Goal: Task Accomplishment & Management: Contribute content

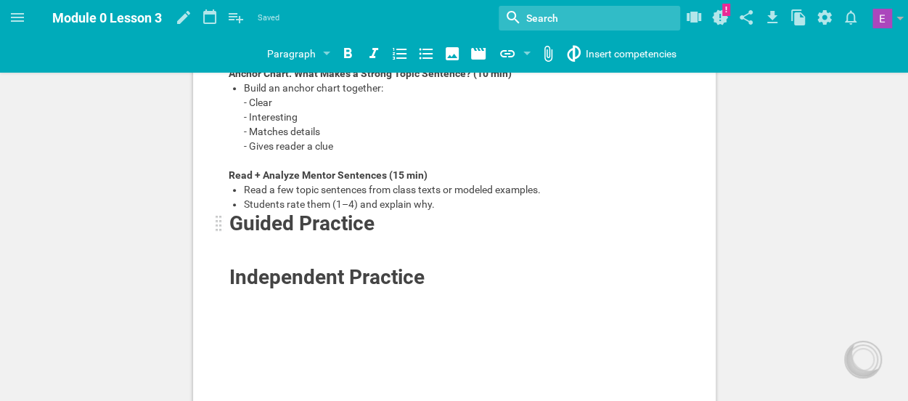
scroll to position [347, 0]
click at [280, 235] on span "Guided Practice" at bounding box center [301, 223] width 145 height 24
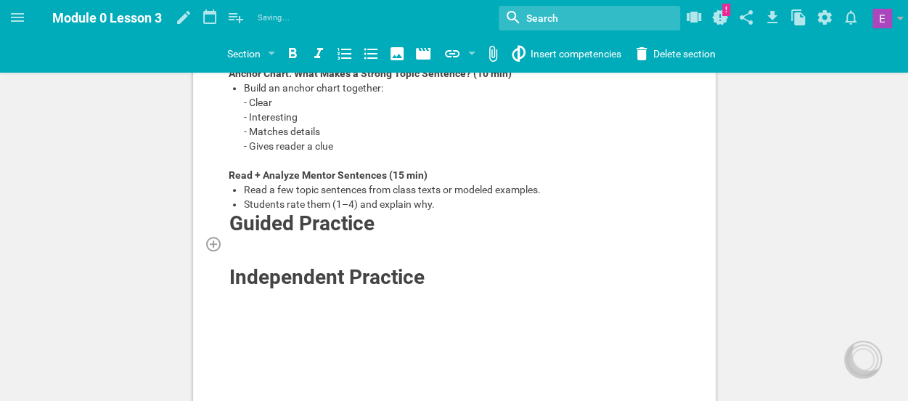
click at [255, 265] on div at bounding box center [455, 250] width 452 height 29
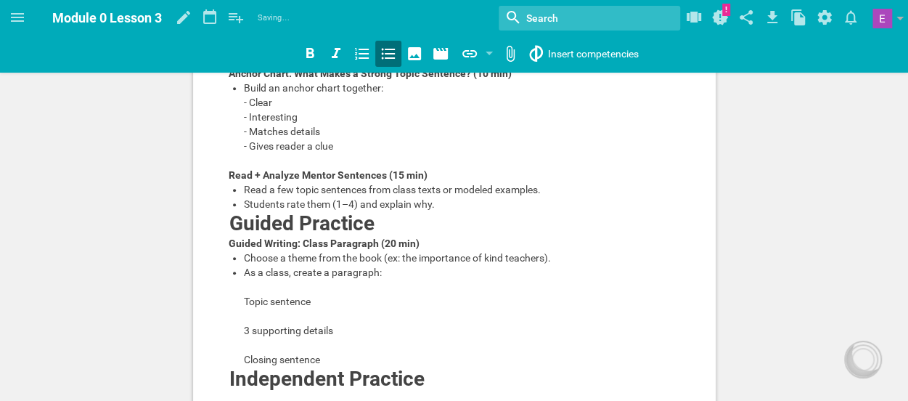
scroll to position [390, 0]
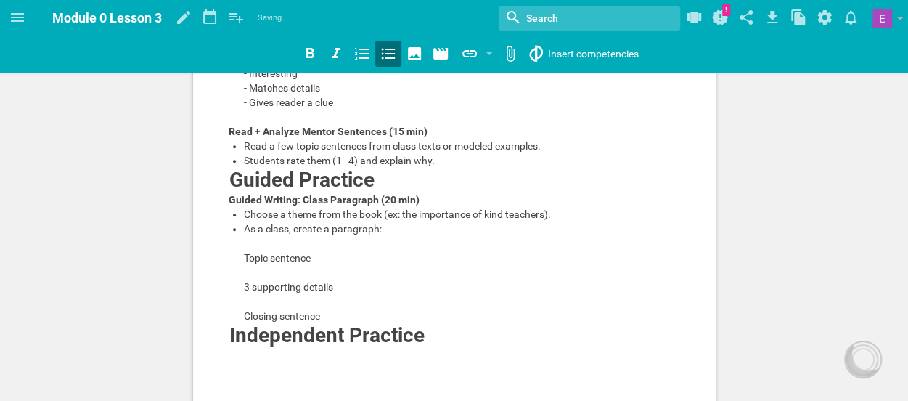
click at [254, 323] on div "As a class, create a paragraph: Topic sentence 3 supporting details Closing sen…" at bounding box center [462, 272] width 437 height 102
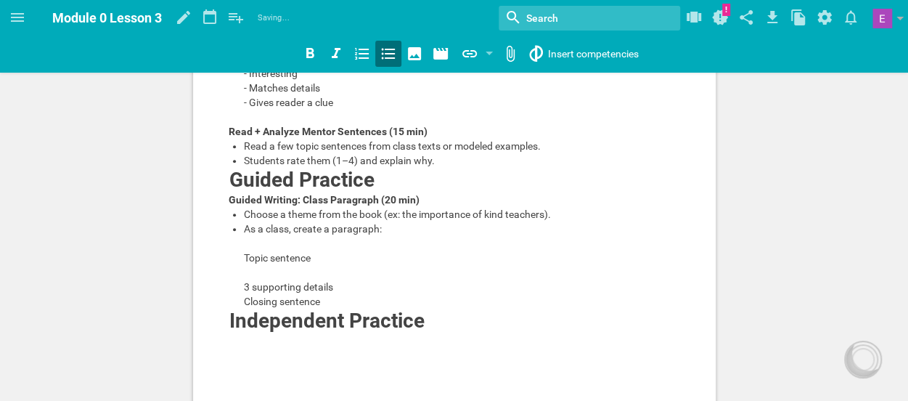
click at [254, 308] on div "As a class, create a paragraph: Topic sentence 3 supporting details Closing sen…" at bounding box center [462, 264] width 437 height 87
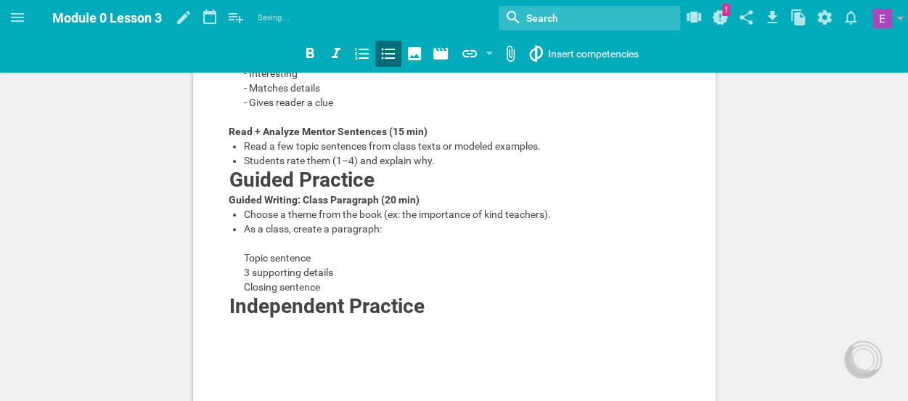
click at [253, 285] on div "As a class, create a paragraph: Topic sentence 3 supporting details Closing sen…" at bounding box center [462, 257] width 437 height 73
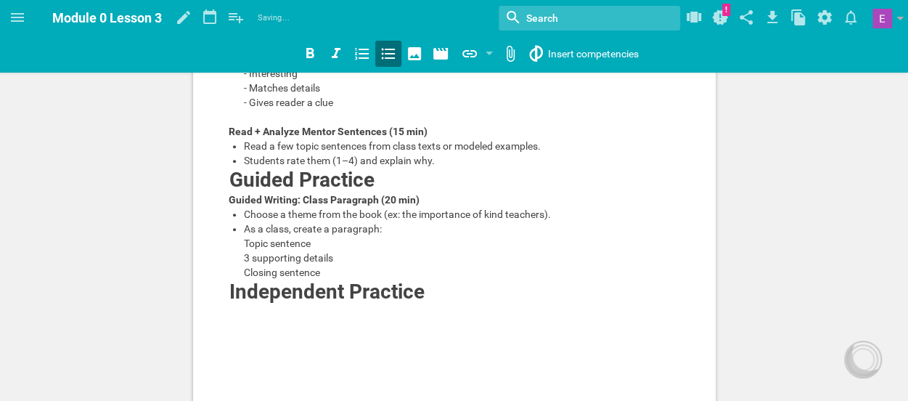
click at [253, 221] on div "Choose a theme from the book (ex: the importance of kind teachers)." at bounding box center [462, 214] width 437 height 15
click at [248, 279] on div "As a class, create a paragraph: Topic sentence 3 supporting details Closing sen…" at bounding box center [462, 250] width 437 height 58
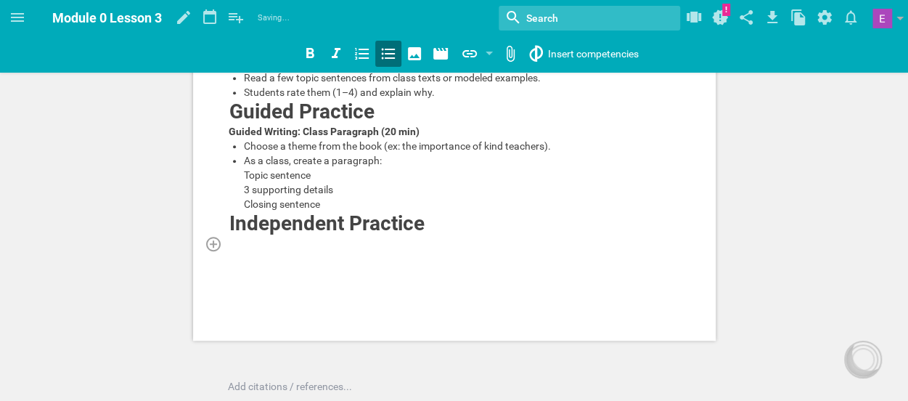
scroll to position [463, 0]
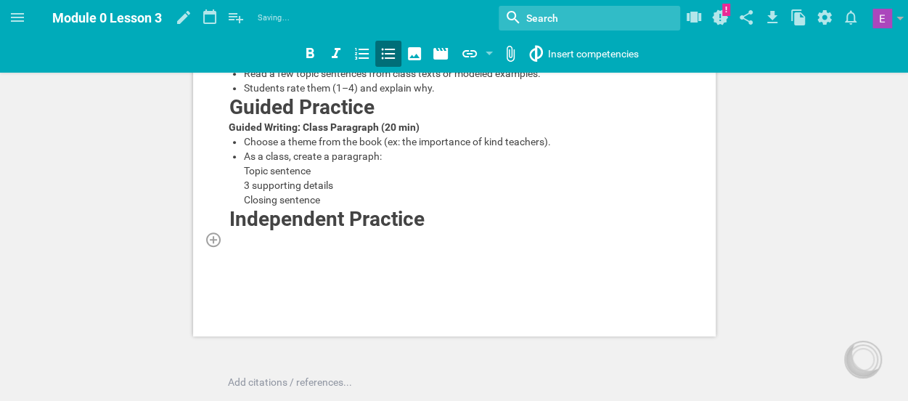
click at [251, 246] on div at bounding box center [455, 238] width 452 height 15
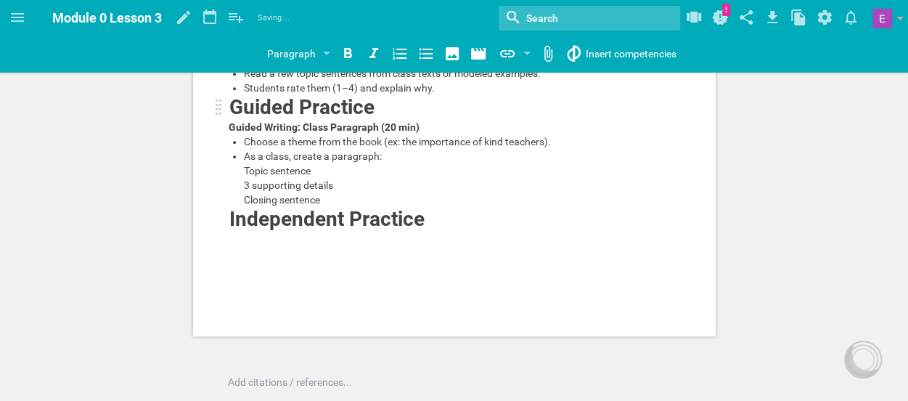
scroll to position [487, 0]
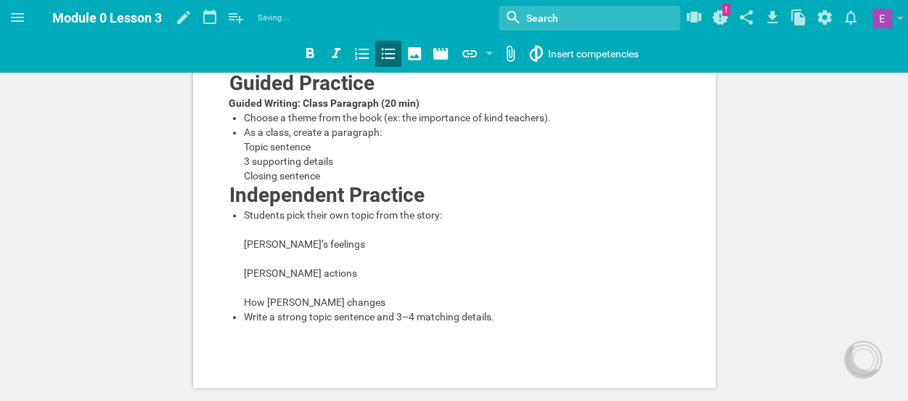
click at [266, 269] on div "Students pick their own topic from the story: [PERSON_NAME]’s feelings [PERSON_…" at bounding box center [462, 259] width 437 height 102
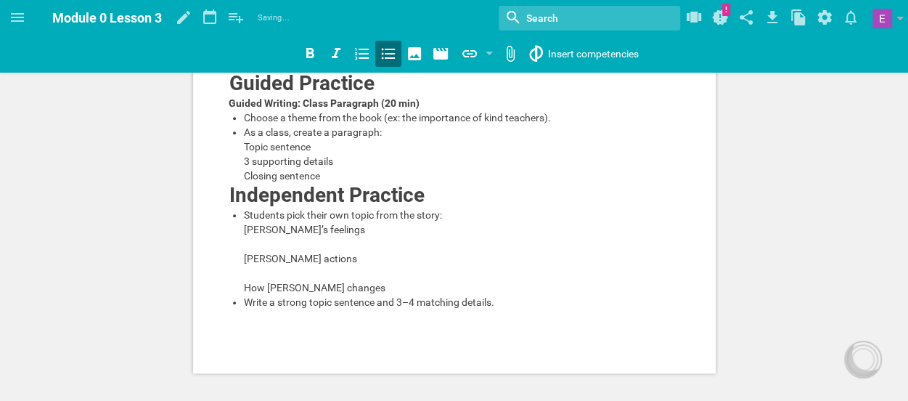
click at [258, 288] on div "Students pick their own topic from the story: [PERSON_NAME]’s feelings [PERSON_…" at bounding box center [462, 251] width 437 height 87
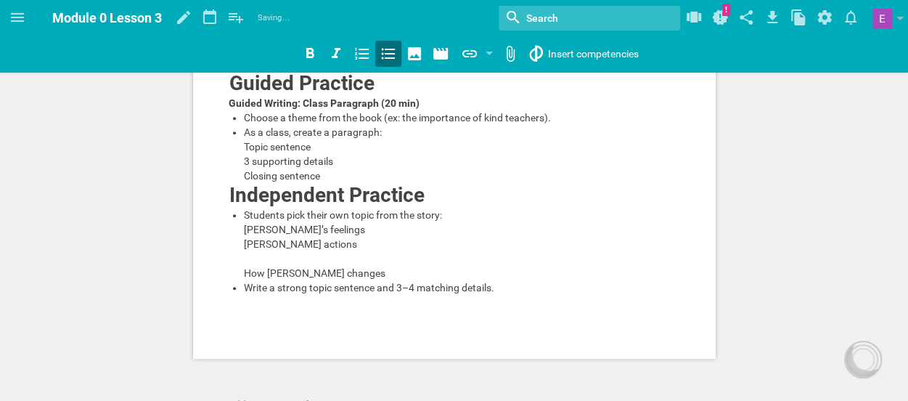
click at [258, 280] on div "Students pick their own topic from the story: [PERSON_NAME]’s feelings [PERSON_…" at bounding box center [462, 244] width 437 height 73
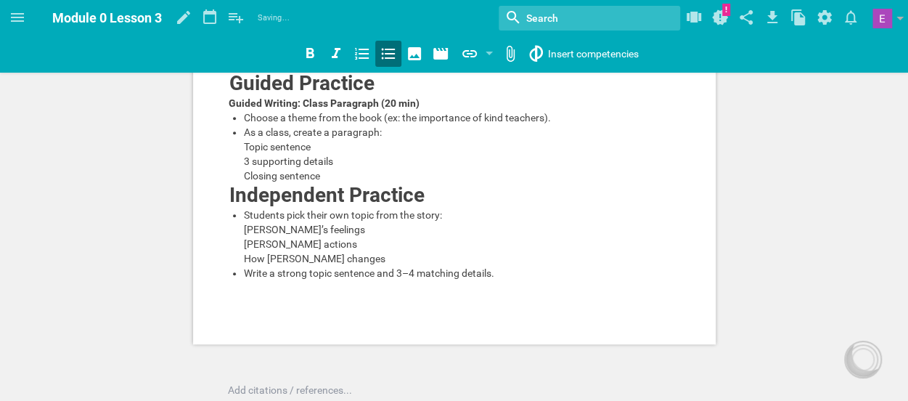
click at [256, 266] on div "Students pick their own topic from the story: [PERSON_NAME]’s feelings [PERSON_…" at bounding box center [462, 237] width 437 height 58
click at [413, 279] on span "Write a strong topic sentence and 3–4 matching details." at bounding box center [369, 273] width 250 height 12
click at [553, 280] on div "Write a strong topic sentence and 2–3 matching details." at bounding box center [462, 273] width 437 height 15
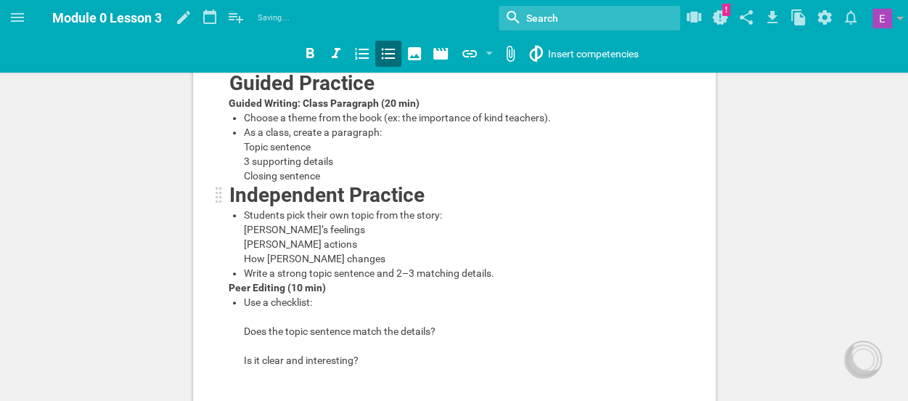
scroll to position [530, 0]
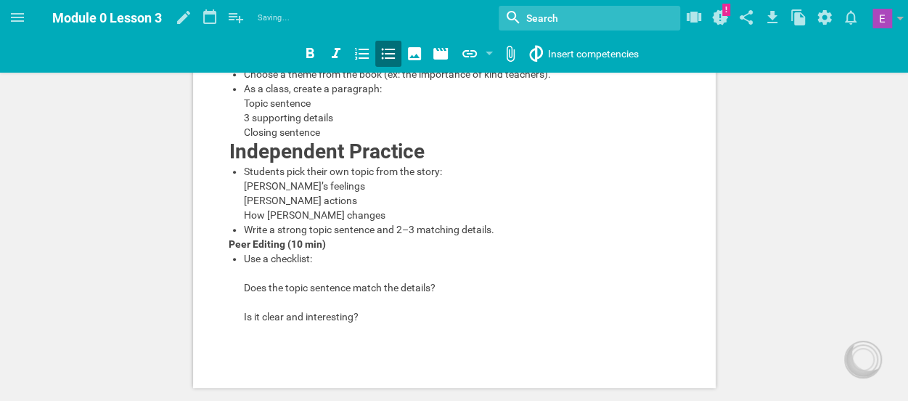
click at [255, 324] on div "Use a checklist: Does the topic sentence match the details? Is it clear and int…" at bounding box center [462, 287] width 437 height 73
click at [250, 324] on div "Use a checklist: Does the topic sentence match the details? Is it clear and int…" at bounding box center [462, 287] width 437 height 73
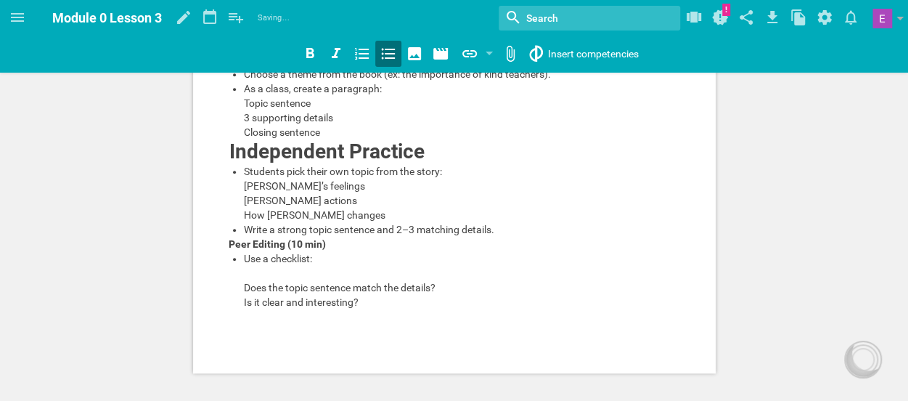
click at [254, 309] on div "Use a checklist: Does the topic sentence match the details? Is it clear and int…" at bounding box center [462, 280] width 437 height 58
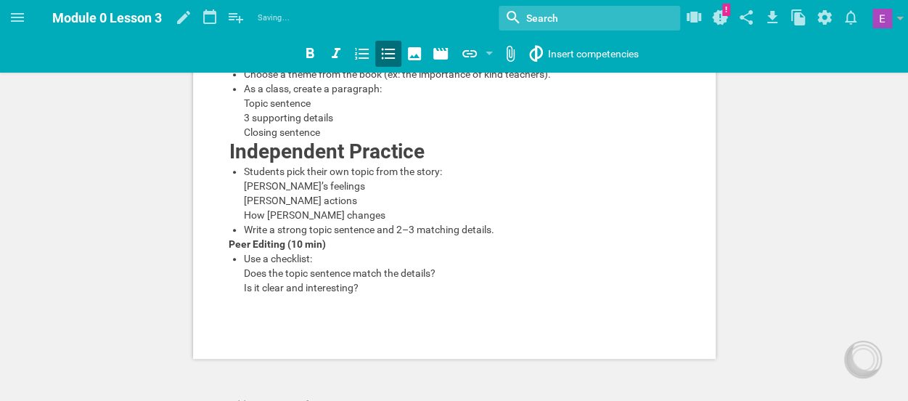
click at [269, 293] on span "Use a checklist: Does the topic sentence match the details? Is it clear and int…" at bounding box center [340, 273] width 192 height 41
click at [276, 295] on div "Use the anchor chart checklist: Does the topic sentence match the details? Is i…" at bounding box center [462, 273] width 437 height 44
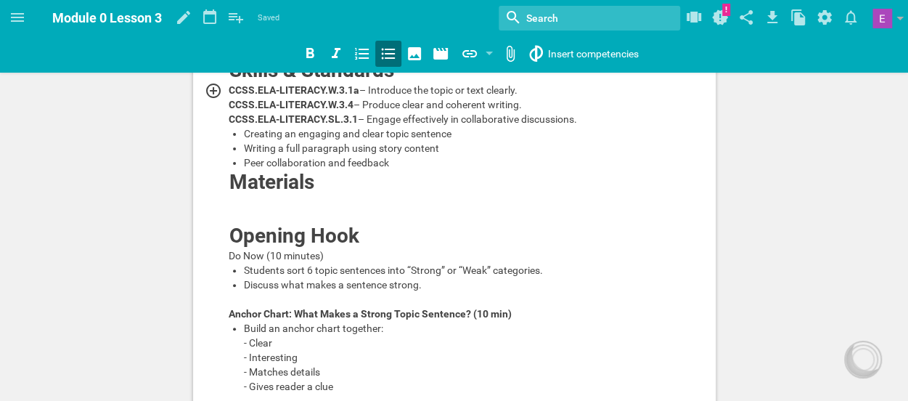
scroll to position [0, 0]
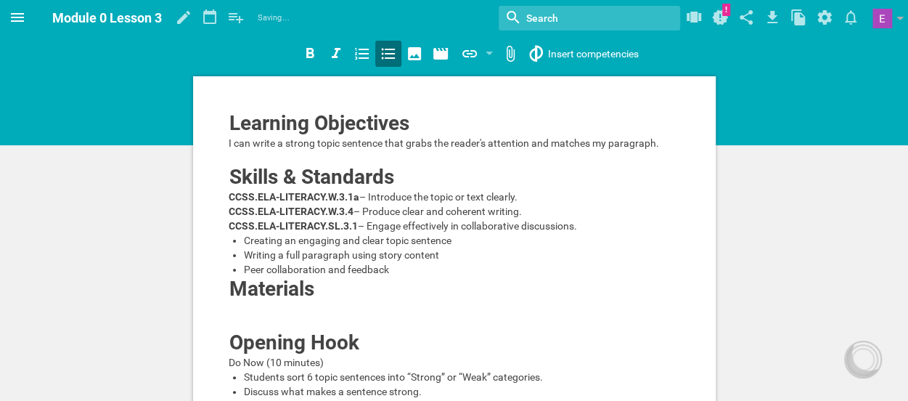
click at [20, 17] on icon at bounding box center [17, 17] width 13 height 9
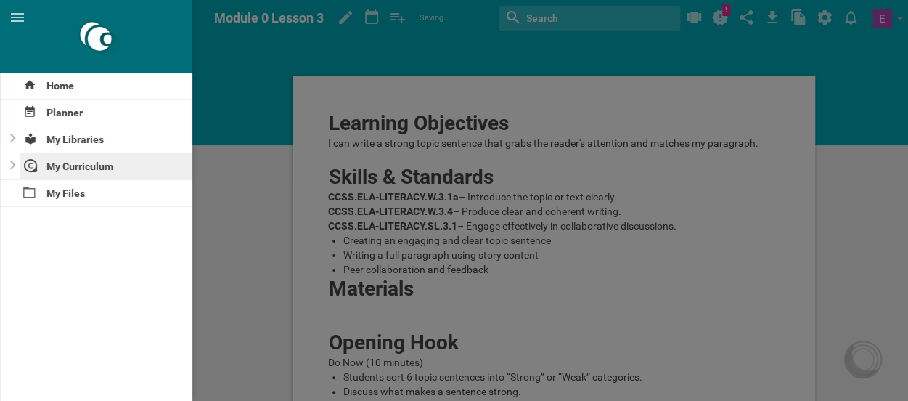
click at [54, 163] on div "My Curriculum" at bounding box center [106, 166] width 173 height 26
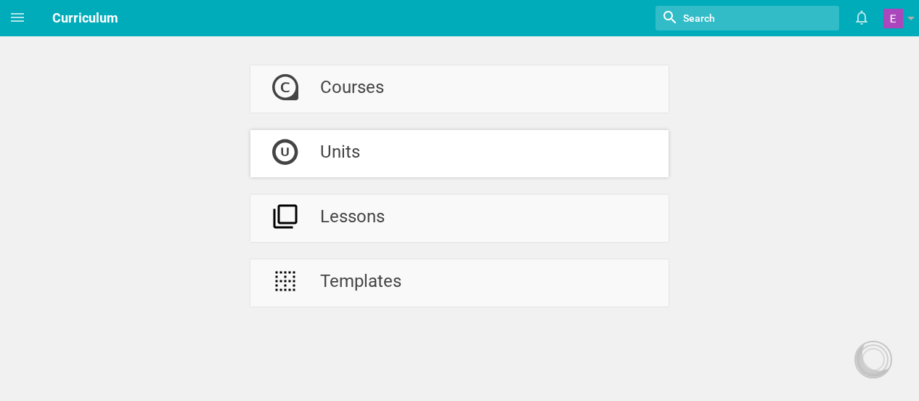
click at [308, 168] on div at bounding box center [285, 153] width 70 height 47
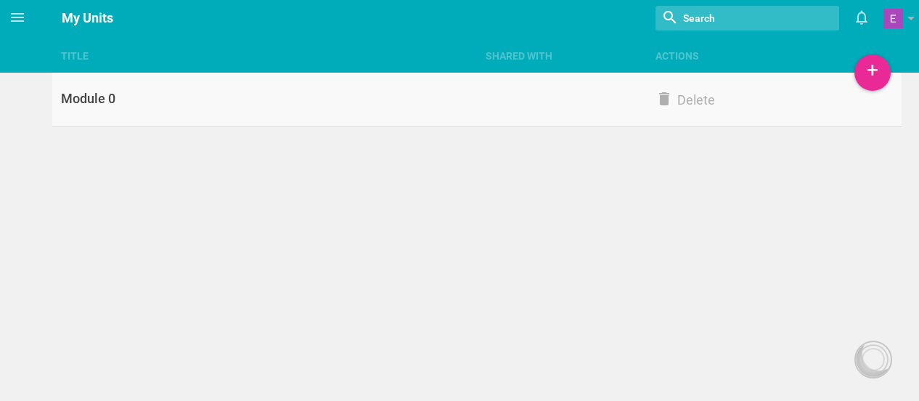
click at [299, 108] on link "Module 0 Delete" at bounding box center [476, 100] width 848 height 54
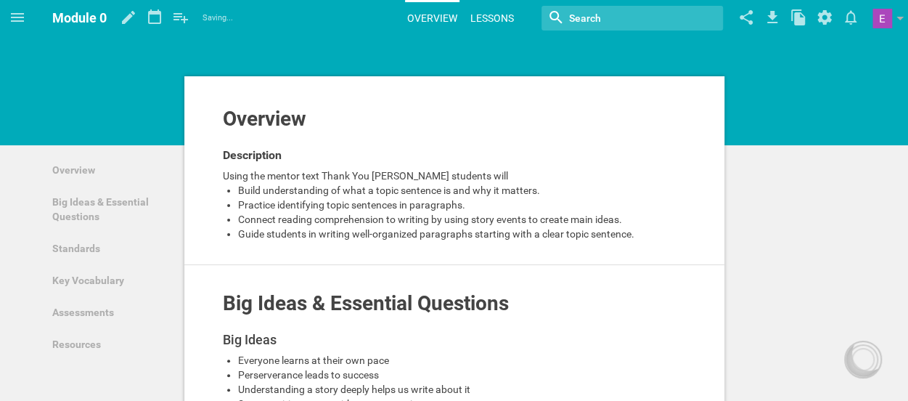
click at [480, 25] on link "Lessons" at bounding box center [492, 18] width 48 height 32
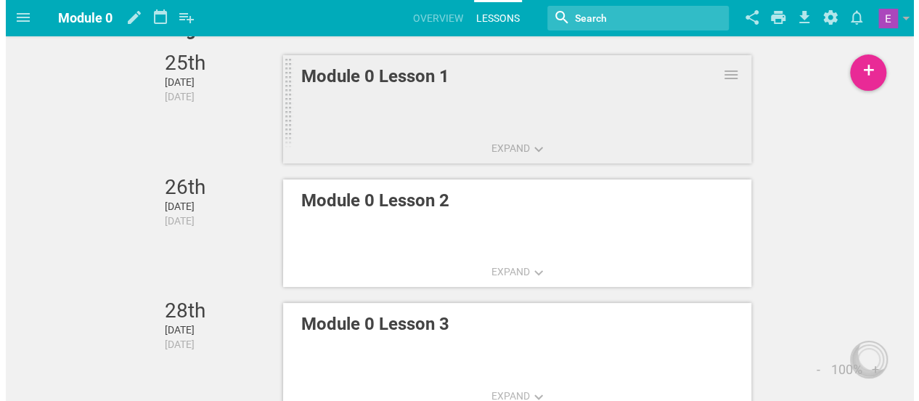
scroll to position [68, 0]
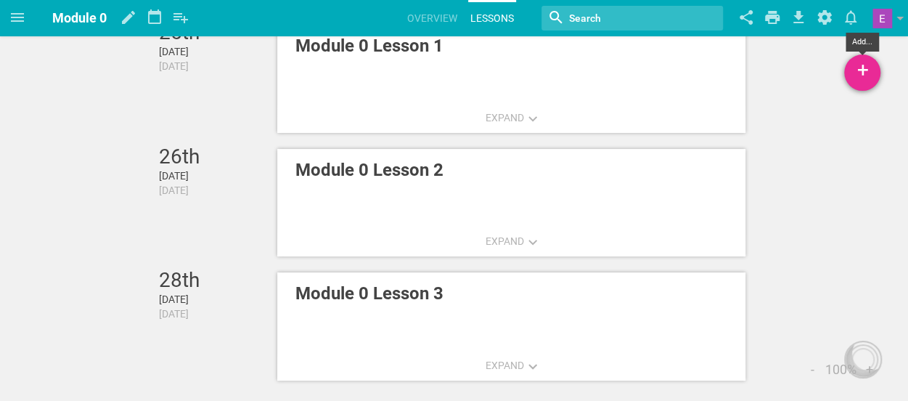
click at [862, 82] on div "+" at bounding box center [862, 72] width 36 height 36
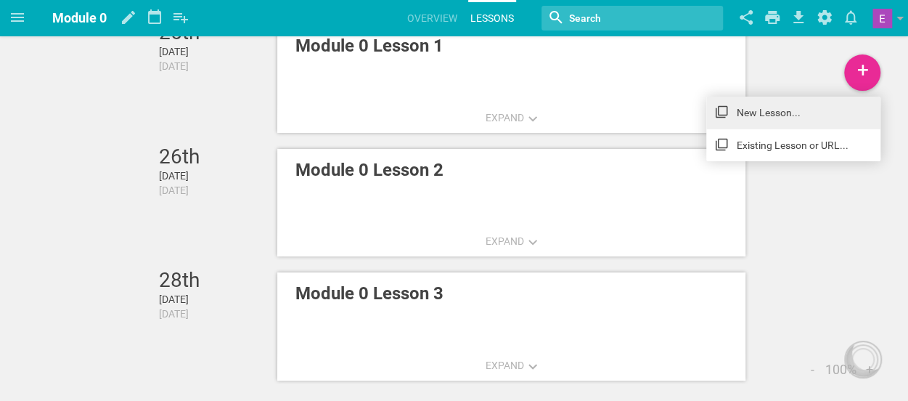
click at [810, 110] on link "New Lesson..." at bounding box center [793, 113] width 174 height 32
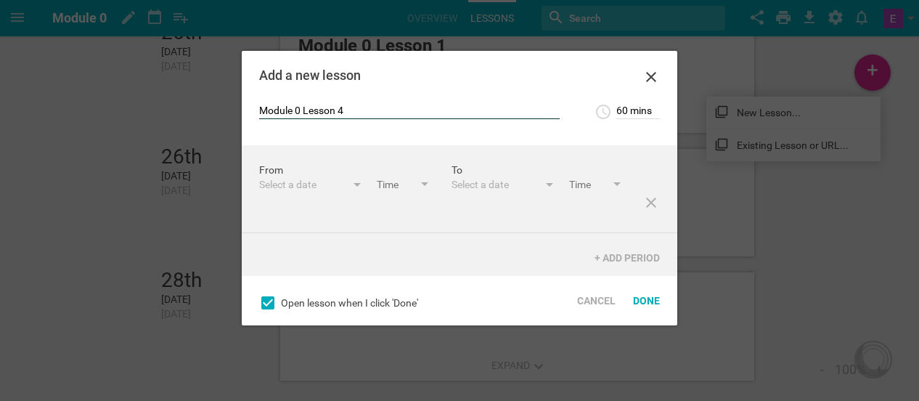
type input "Module 0 Lesson 4"
click at [284, 176] on div "From Select a date [DATE] S M T W T F S 27 28 29 30 31 1 2 3 4 5 6 7 8 9 10 11 …" at bounding box center [355, 178] width 192 height 31
click at [283, 184] on div "Select a date" at bounding box center [302, 184] width 87 height 15
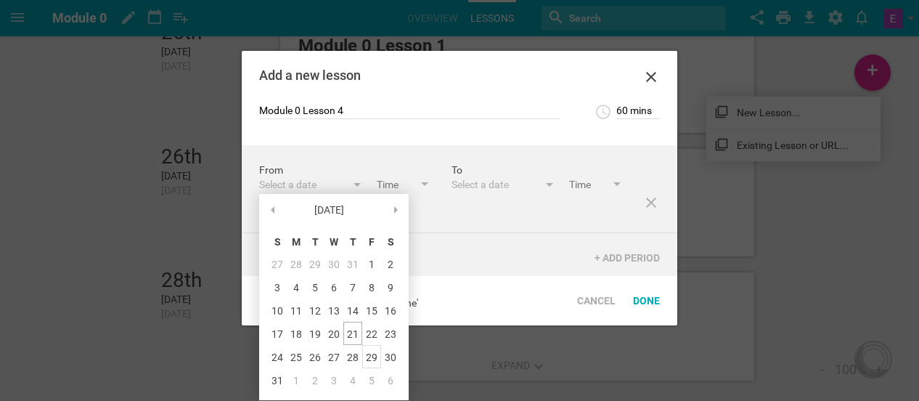
click at [366, 351] on div "29" at bounding box center [371, 356] width 19 height 23
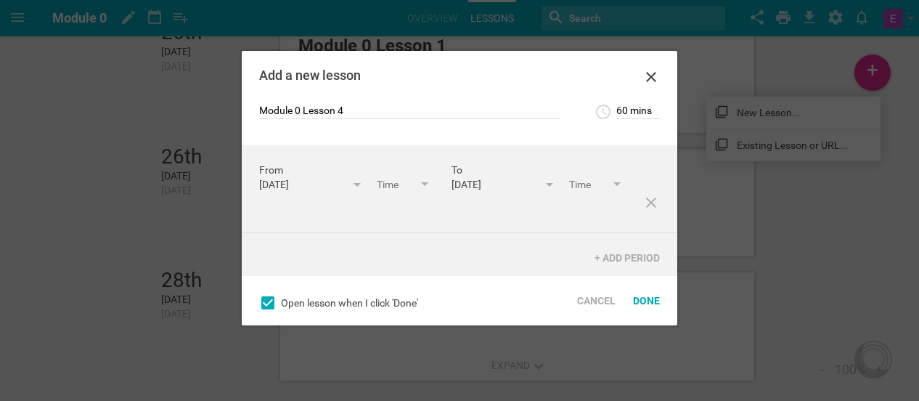
click at [377, 194] on input "text" at bounding box center [404, 185] width 54 height 17
click at [623, 114] on input "60 mins" at bounding box center [638, 112] width 44 height 15
type input "90 mins"
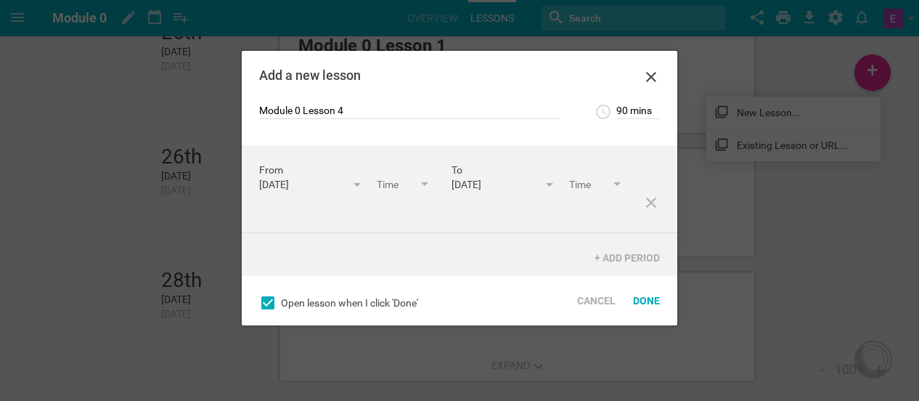
click at [573, 125] on div "Module 0 Lesson 4 90 mins 5 mins 10 mins 15 mins 20 mins 25 mins 30 mins 35 min…" at bounding box center [459, 124] width 435 height 42
click at [377, 194] on input "text" at bounding box center [404, 185] width 54 height 17
type input "9:30am"
type input "11:00am"
click at [283, 223] on div "From [DATE] August 25 S M T W T F S 27 28 29 30 31 1 2 3 4 5 6 7 8 9 10 11 12 1…" at bounding box center [459, 189] width 435 height 88
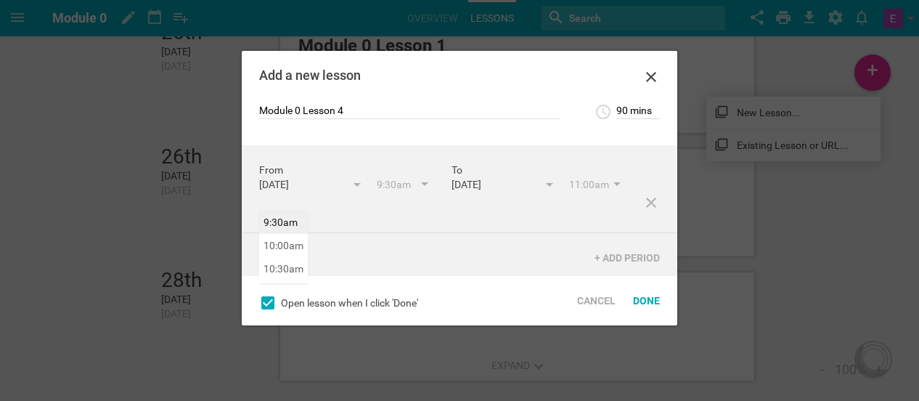
scroll to position [511, 0]
click at [644, 303] on div "Done" at bounding box center [646, 300] width 44 height 32
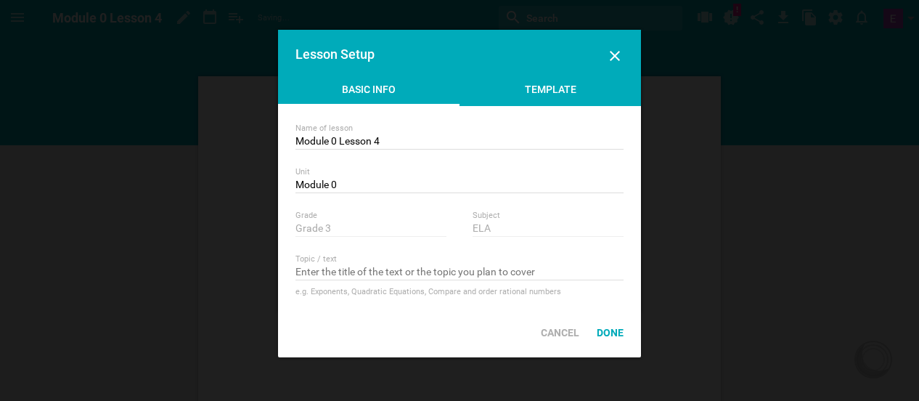
click at [548, 92] on div "Template" at bounding box center [549, 93] width 181 height 22
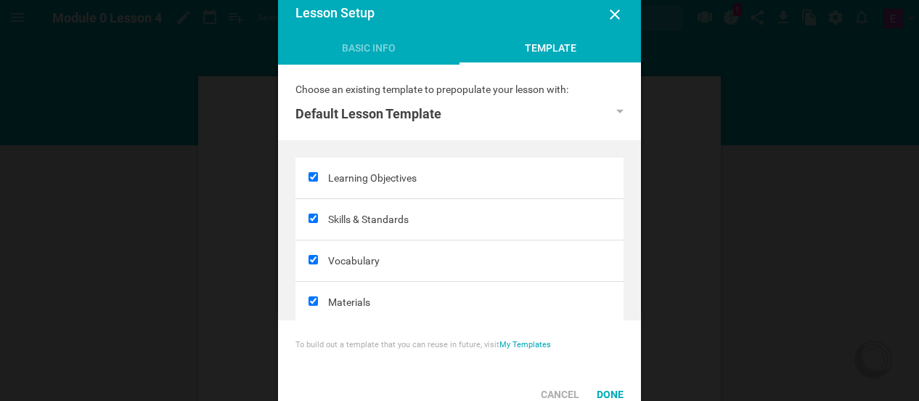
drag, startPoint x: 311, startPoint y: 266, endPoint x: 311, endPoint y: 258, distance: 8.7
click at [311, 258] on div at bounding box center [311, 260] width 33 height 41
click at [309, 256] on input "checkbox" at bounding box center [312, 259] width 9 height 9
checkbox input "false"
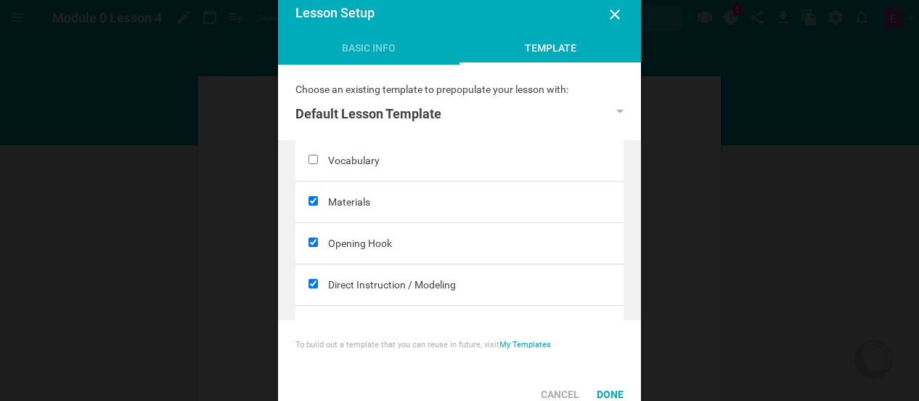
scroll to position [150, 0]
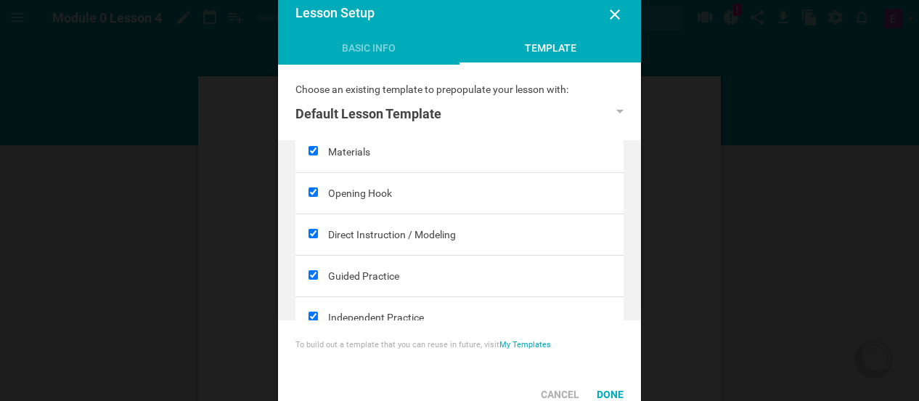
click at [315, 187] on input "checkbox" at bounding box center [312, 191] width 9 height 9
checkbox input "false"
click at [314, 270] on input "checkbox" at bounding box center [312, 274] width 9 height 9
checkbox input "false"
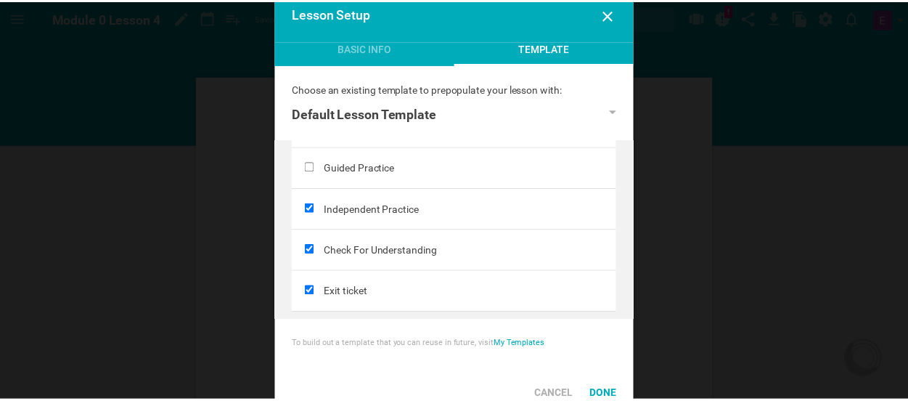
scroll to position [259, 0]
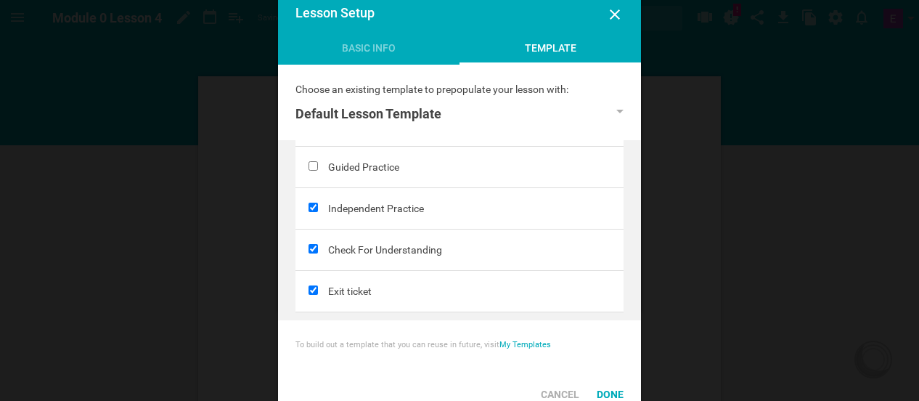
click at [311, 245] on input "checkbox" at bounding box center [312, 248] width 9 height 9
checkbox input "false"
click at [606, 390] on div "Done" at bounding box center [610, 394] width 44 height 32
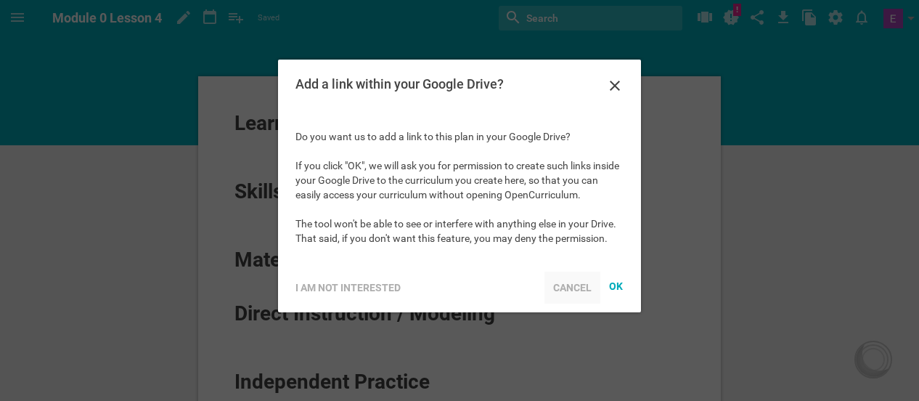
click at [580, 288] on div "Cancel" at bounding box center [572, 287] width 56 height 32
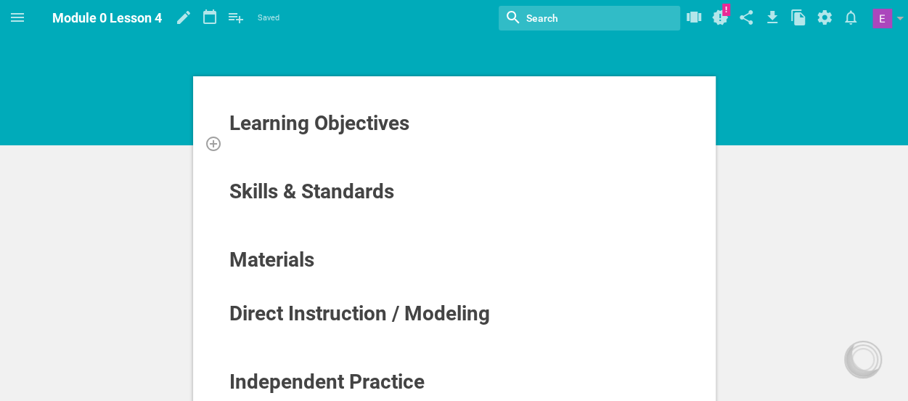
click at [425, 148] on div at bounding box center [455, 143] width 452 height 15
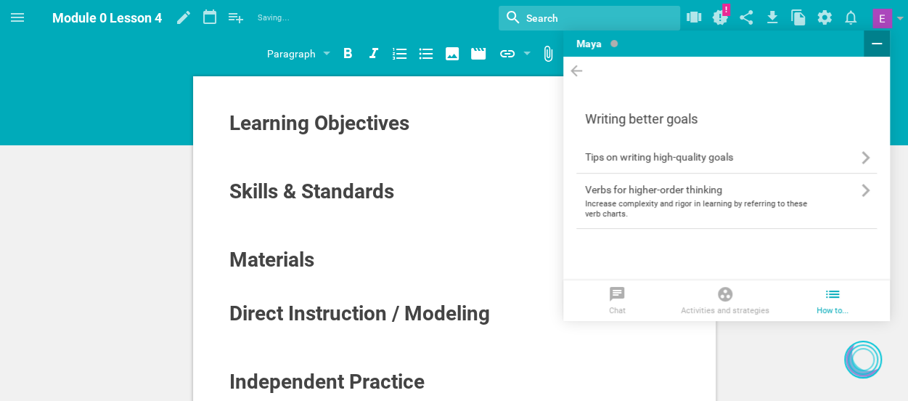
drag, startPoint x: 425, startPoint y: 148, endPoint x: 874, endPoint y: 44, distance: 460.5
click at [874, 44] on icon at bounding box center [877, 43] width 10 height 1
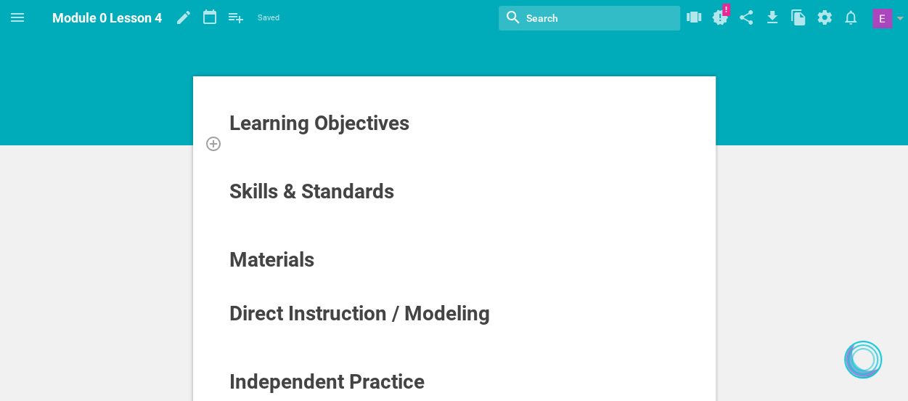
click at [232, 142] on div at bounding box center [455, 143] width 452 height 15
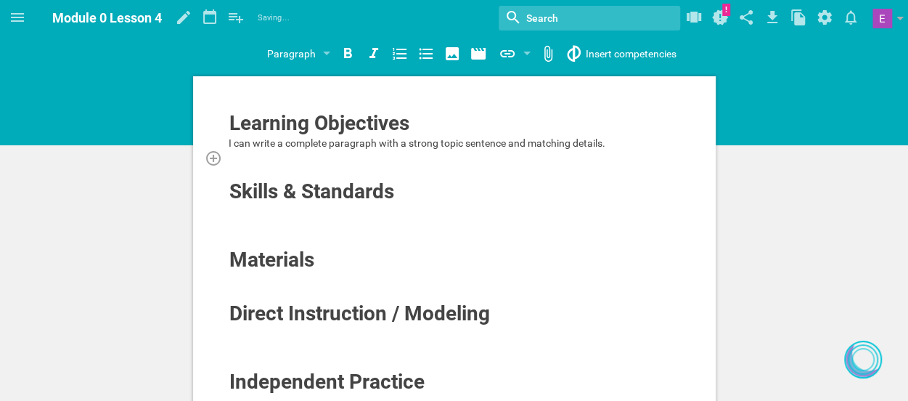
click at [264, 160] on div at bounding box center [455, 157] width 452 height 15
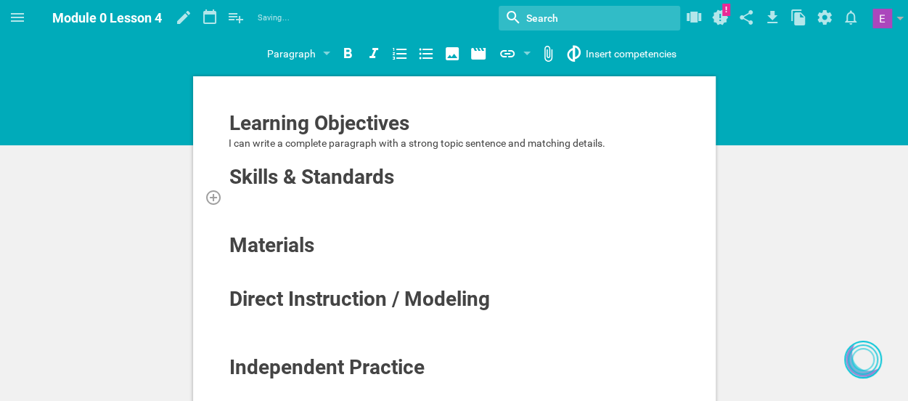
click at [238, 199] on div at bounding box center [455, 196] width 452 height 15
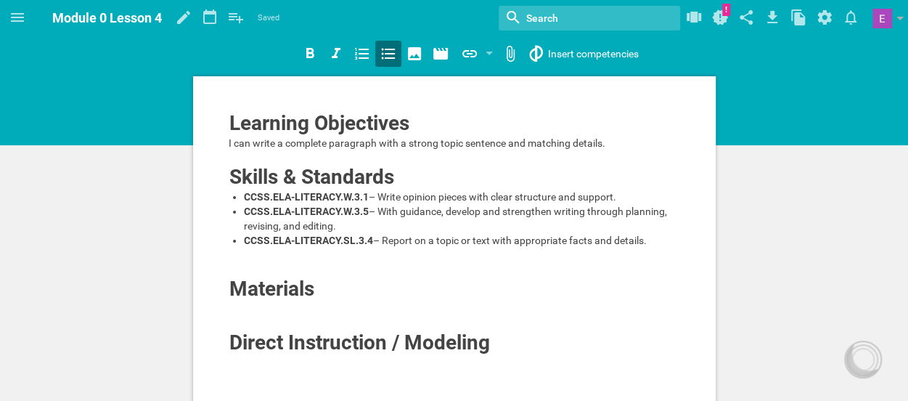
drag, startPoint x: 649, startPoint y: 271, endPoint x: 241, endPoint y: 201, distance: 413.9
click at [241, 201] on ul "CCSS.ELA-LITERACY.W.3.1 – Write opinion pieces with clear structure and support…" at bounding box center [455, 218] width 452 height 58
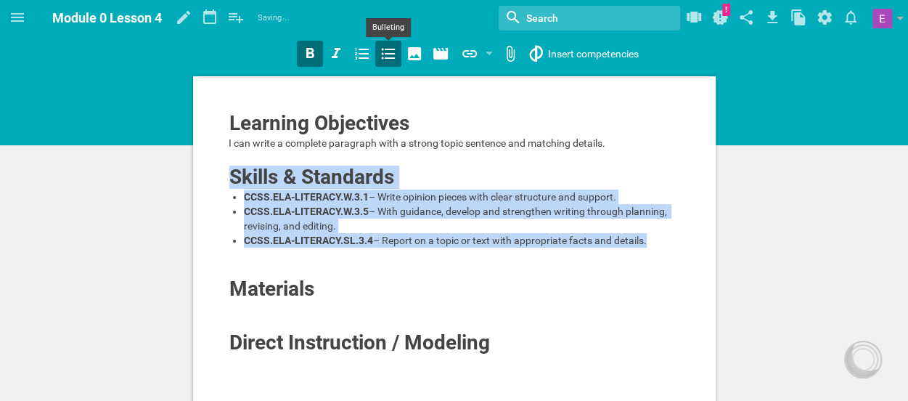
click at [382, 58] on icon at bounding box center [389, 54] width 14 height 11
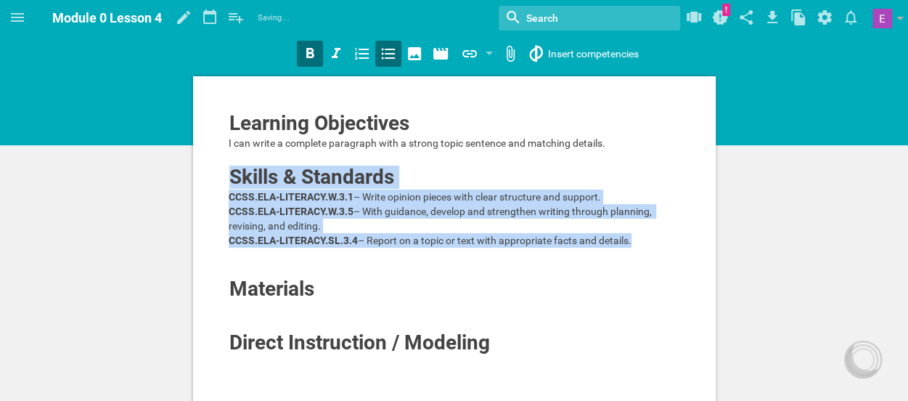
click at [382, 58] on icon at bounding box center [389, 54] width 14 height 11
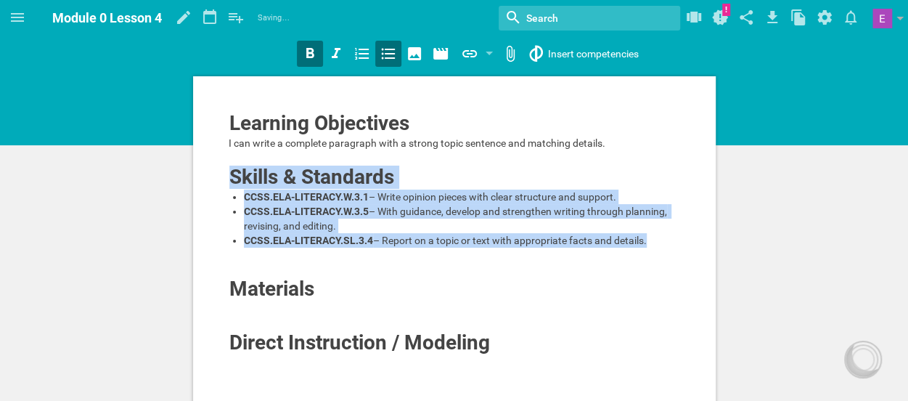
click at [382, 58] on icon at bounding box center [389, 54] width 14 height 11
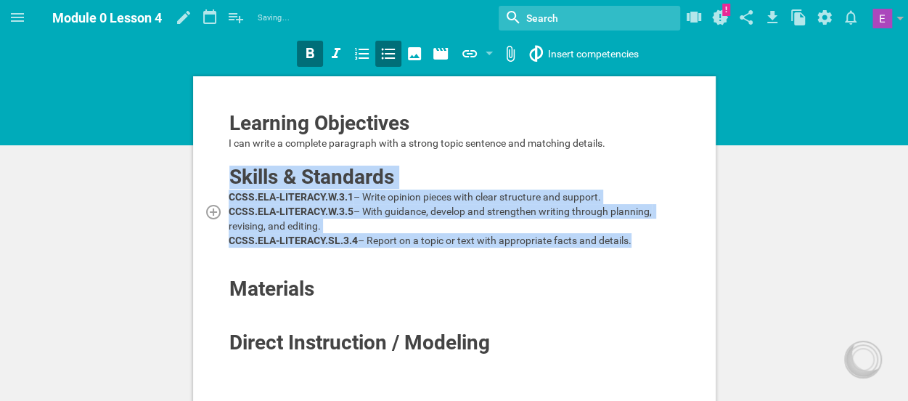
click at [269, 233] on div "CCSS.ELA-LITERACY.W.3.5 – With guidance, develop and strengthen writing through…" at bounding box center [455, 218] width 452 height 29
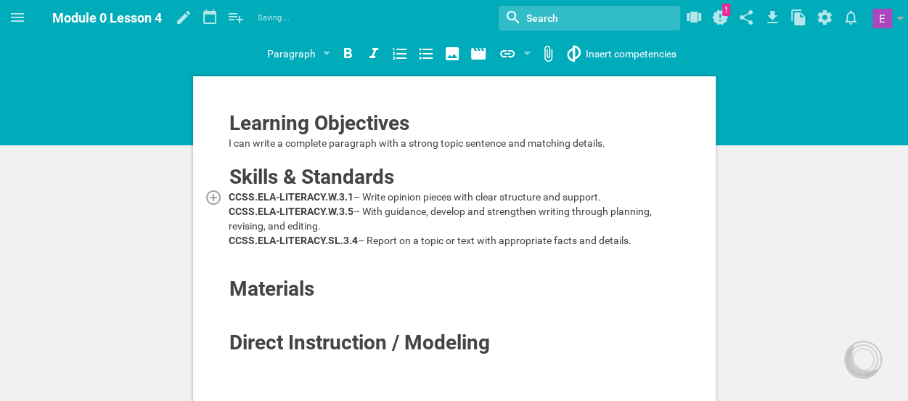
click at [245, 204] on div "CCSS.ELA-LITERACY.W.3.1 – Write opinion pieces with clear structure and support." at bounding box center [455, 196] width 452 height 15
click at [246, 276] on div at bounding box center [455, 269] width 452 height 15
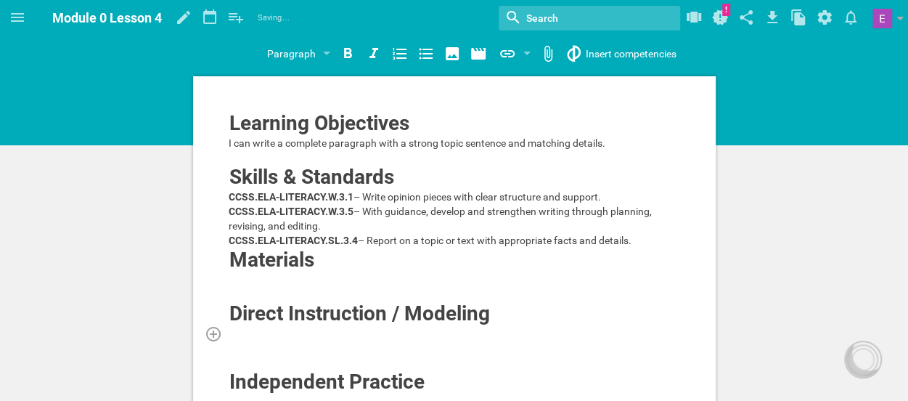
click at [238, 340] on div at bounding box center [455, 333] width 452 height 15
click at [247, 247] on div "CCSS.ELA-LITERACY.SL.3.4 – Report on a topic or text with appropriate facts and…" at bounding box center [455, 240] width 452 height 15
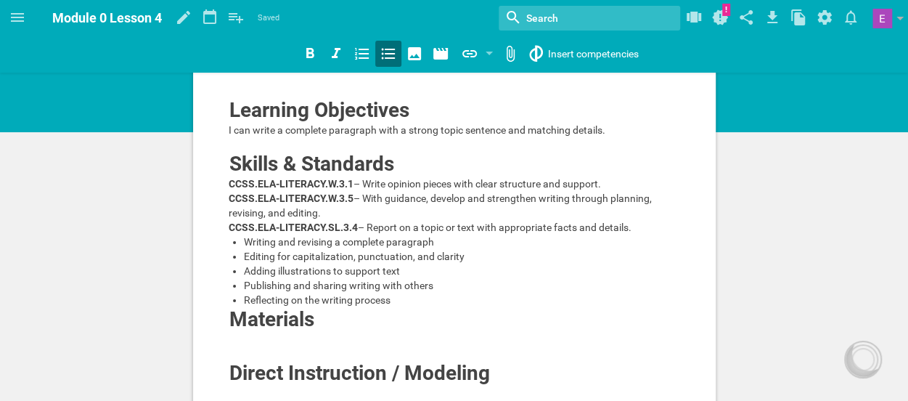
scroll to position [98, 0]
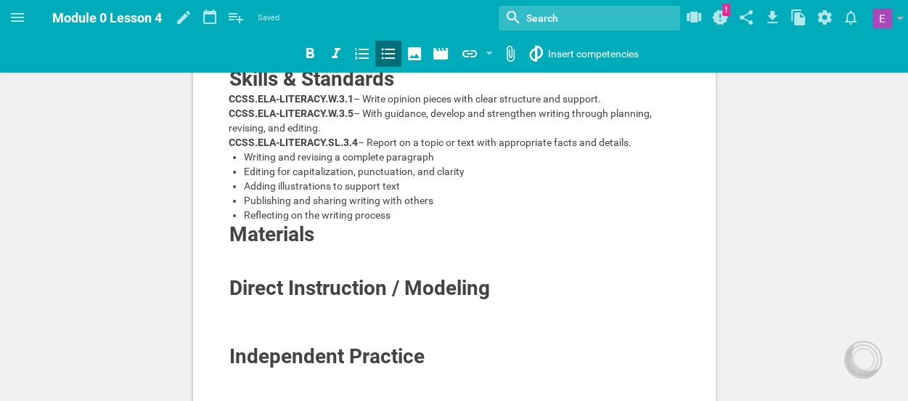
click at [254, 208] on div "Publishing and sharing writing with others" at bounding box center [462, 200] width 437 height 15
click at [253, 193] on div "Adding illustrations to support text" at bounding box center [462, 186] width 437 height 15
click at [253, 179] on div "Editing for capitalization, punctuation, and clarity" at bounding box center [462, 171] width 437 height 15
click at [258, 164] on div "Writing and revising a complete paragraph" at bounding box center [462, 156] width 437 height 15
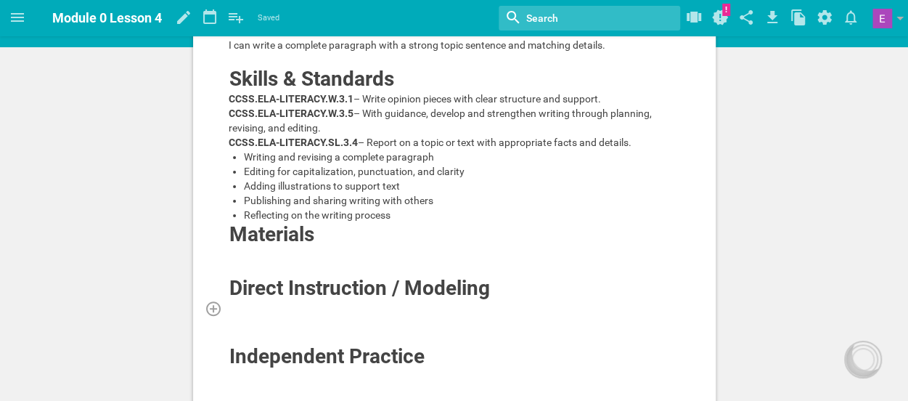
click at [233, 315] on div at bounding box center [455, 307] width 452 height 15
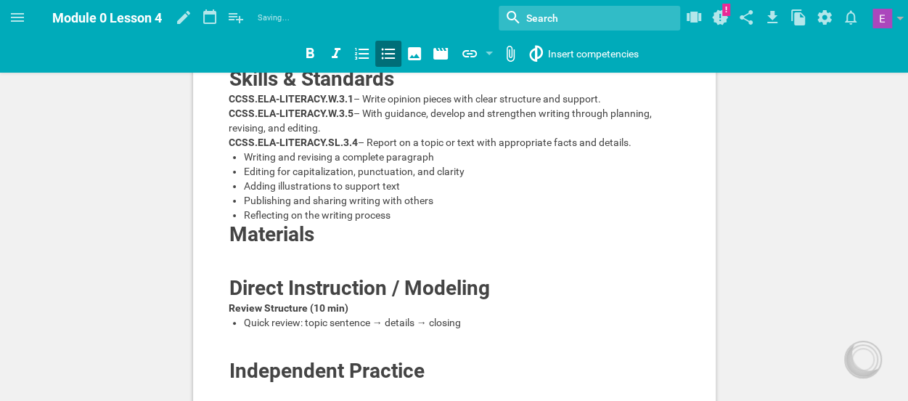
scroll to position [153, 0]
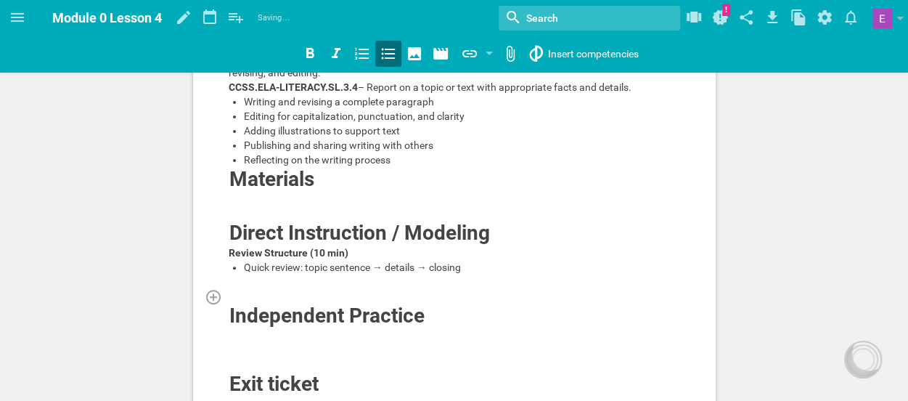
click at [260, 303] on div at bounding box center [455, 296] width 452 height 15
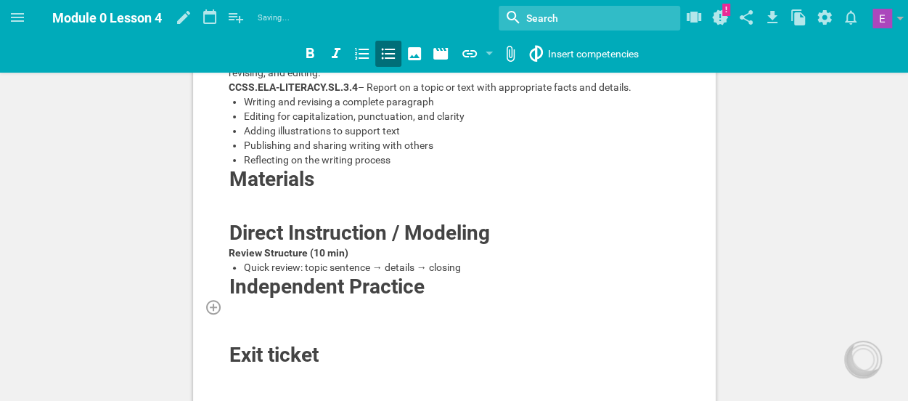
click at [247, 314] on div at bounding box center [455, 306] width 452 height 15
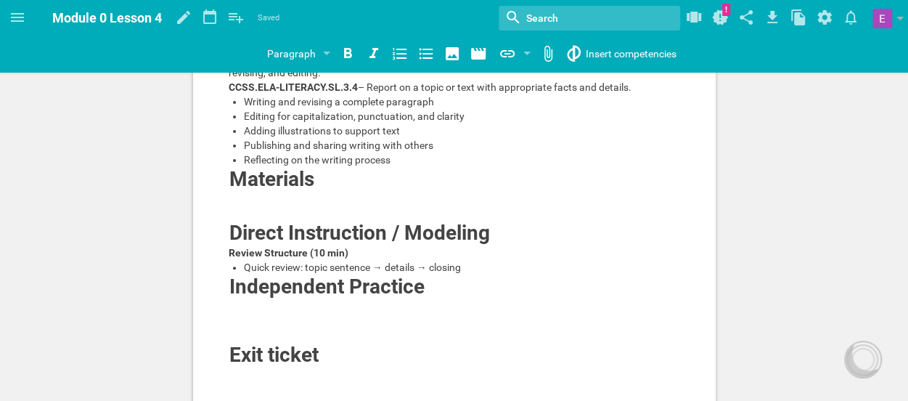
scroll to position [259, 0]
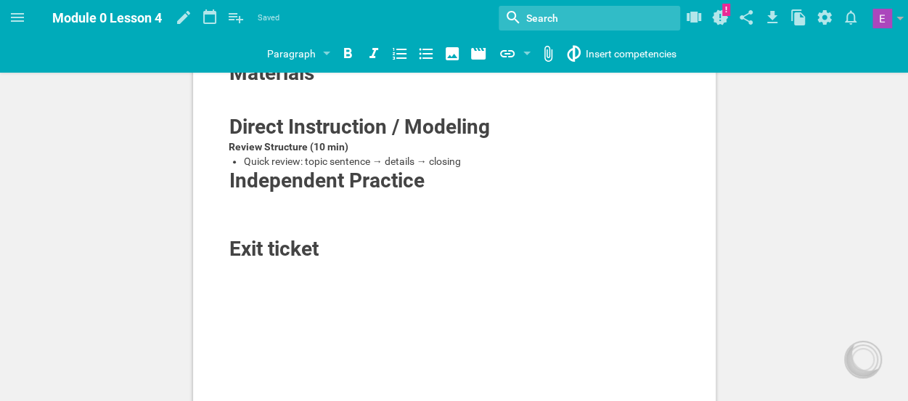
click at [283, 167] on span "Quick review: topic sentence → details → closing" at bounding box center [352, 161] width 217 height 12
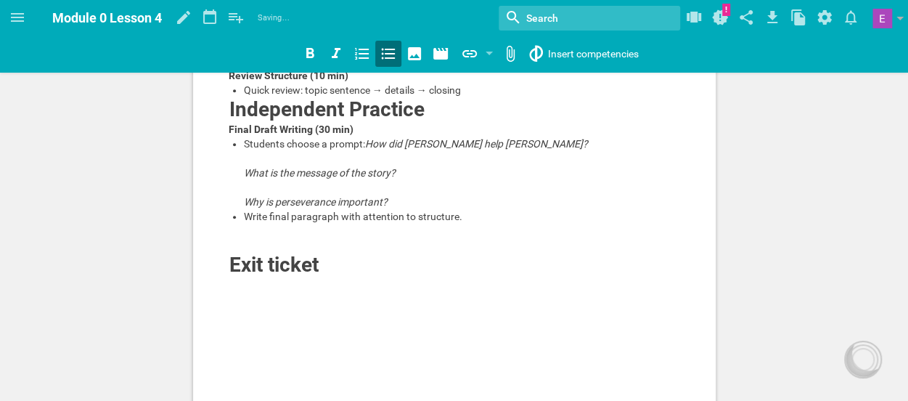
scroll to position [349, 0]
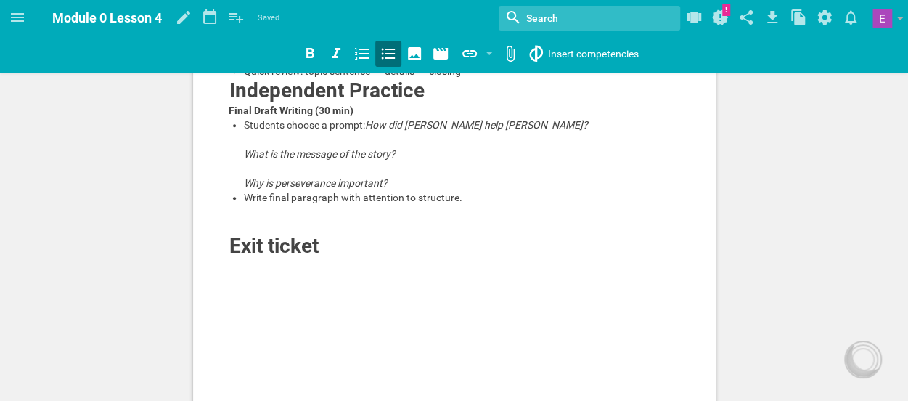
click at [266, 182] on div "Students choose a prompt: How did [PERSON_NAME] help [PERSON_NAME]? What is the…" at bounding box center [462, 154] width 437 height 73
click at [266, 190] on div "Students choose a prompt: How did [PERSON_NAME] help [PERSON_NAME]? What is the…" at bounding box center [462, 154] width 437 height 73
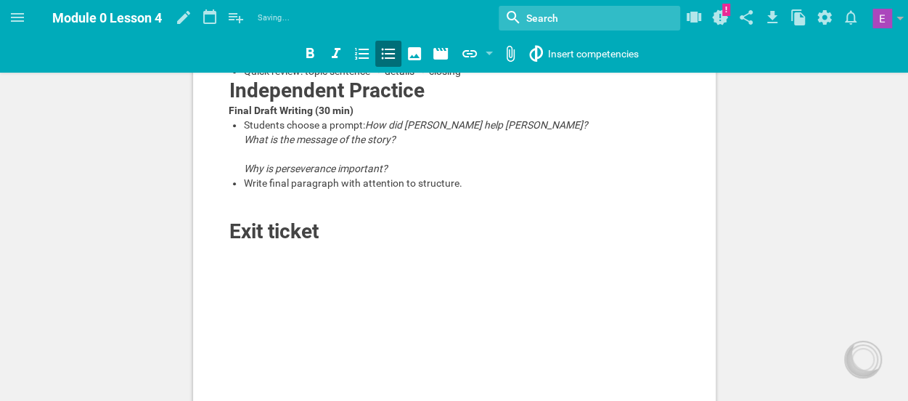
click at [268, 176] on div "Students choose a prompt: How did [PERSON_NAME] help [PERSON_NAME]? What is the…" at bounding box center [462, 147] width 437 height 58
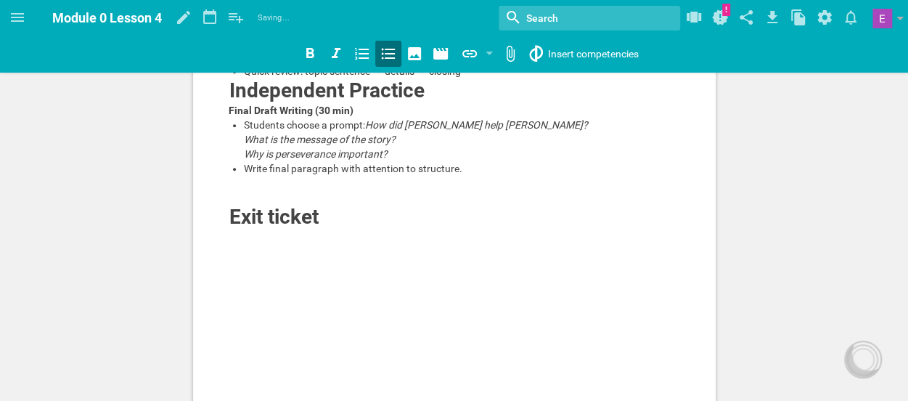
click at [264, 161] on div "Students choose a prompt: How did [PERSON_NAME] help [PERSON_NAME]? What is the…" at bounding box center [462, 140] width 437 height 44
click at [251, 190] on div at bounding box center [455, 183] width 452 height 15
